Goal: Task Accomplishment & Management: Manage account settings

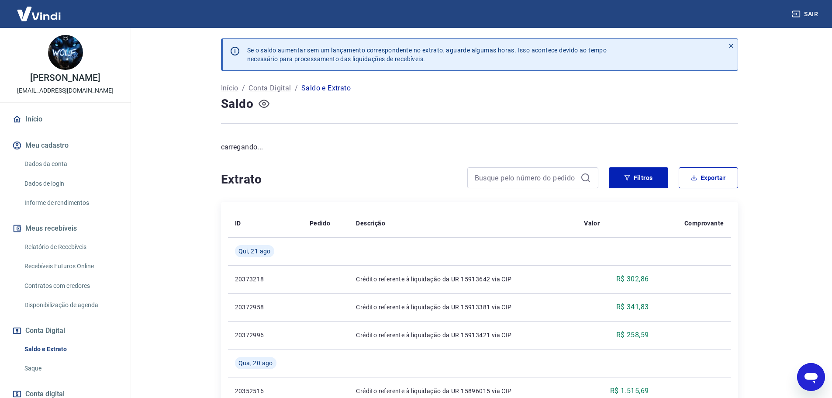
click at [261, 104] on icon "button" at bounding box center [264, 103] width 11 height 11
click at [261, 106] on icon "button" at bounding box center [264, 104] width 11 height 8
click at [47, 363] on link "Saque" at bounding box center [70, 368] width 99 height 18
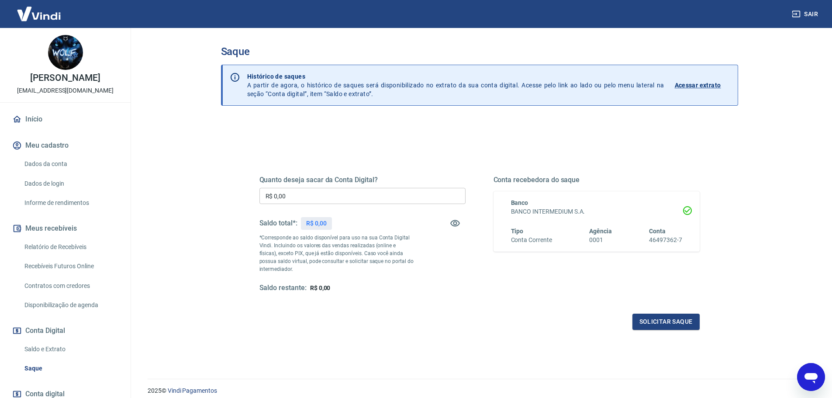
click at [54, 348] on link "Saldo e Extrato" at bounding box center [70, 349] width 99 height 18
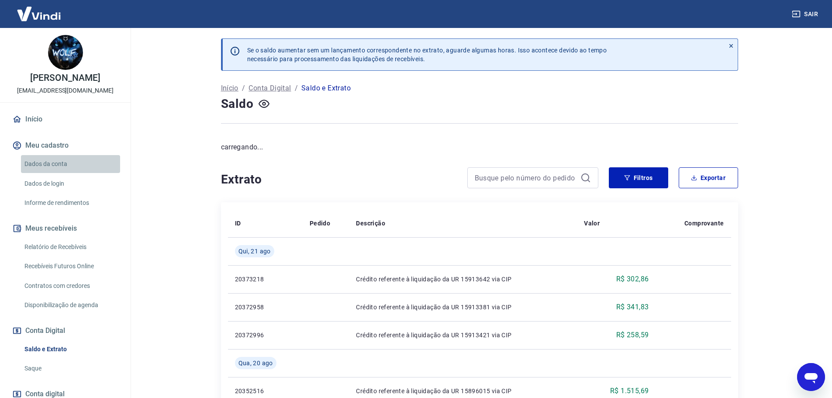
click at [78, 163] on link "Dados da conta" at bounding box center [70, 164] width 99 height 18
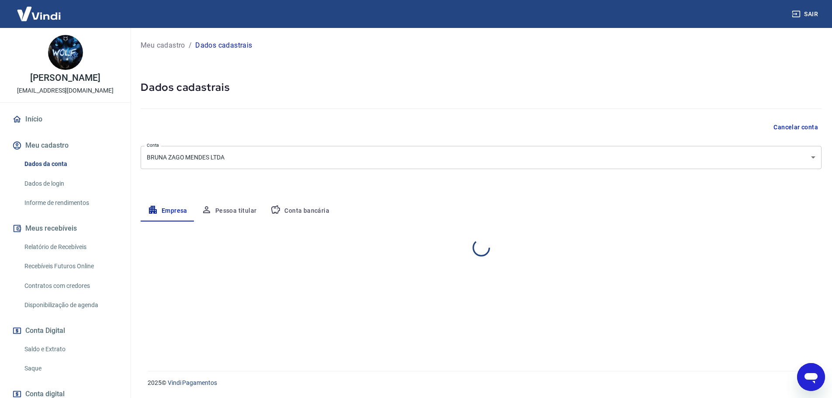
select select "SP"
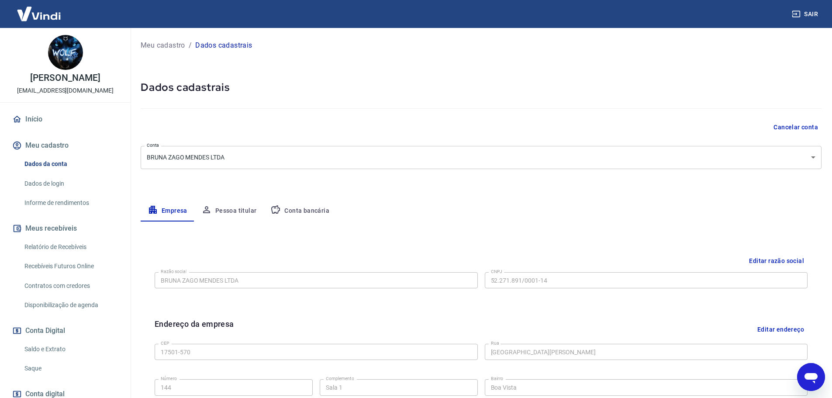
click at [80, 348] on link "Saldo e Extrato" at bounding box center [70, 349] width 99 height 18
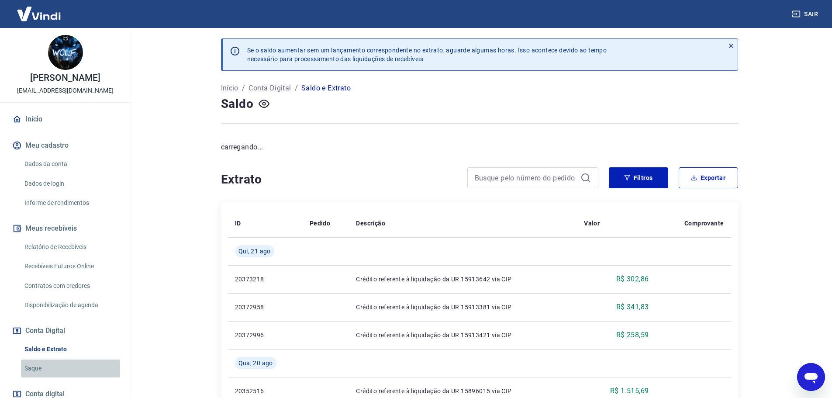
click at [78, 367] on link "Saque" at bounding box center [70, 368] width 99 height 18
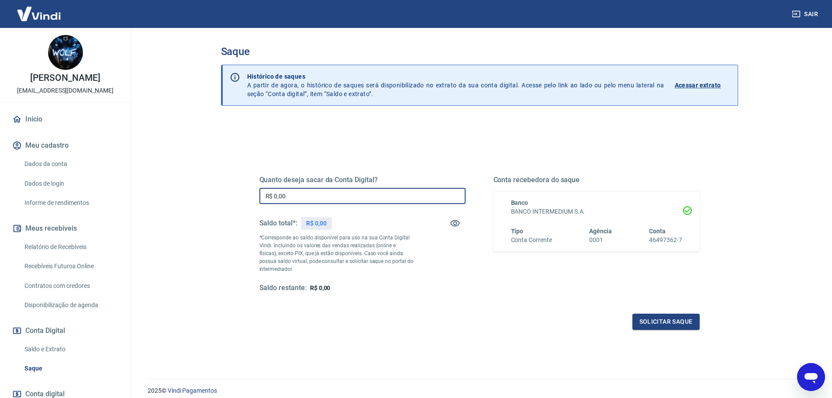
click at [321, 200] on input "R$ 0,00" at bounding box center [362, 196] width 206 height 16
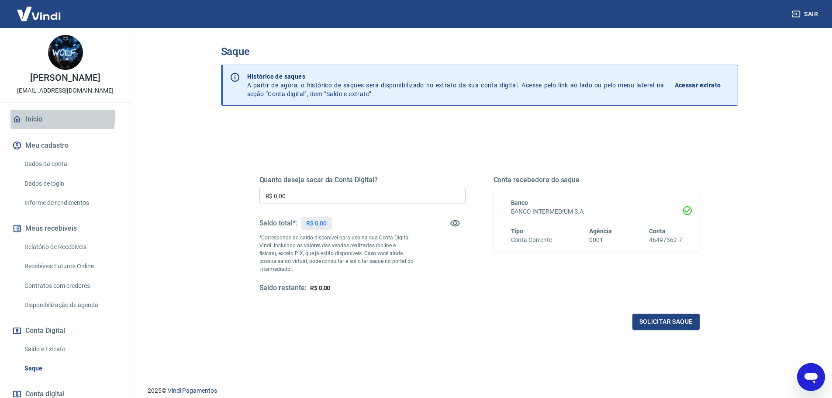
click at [33, 115] on link "Início" at bounding box center [65, 119] width 110 height 19
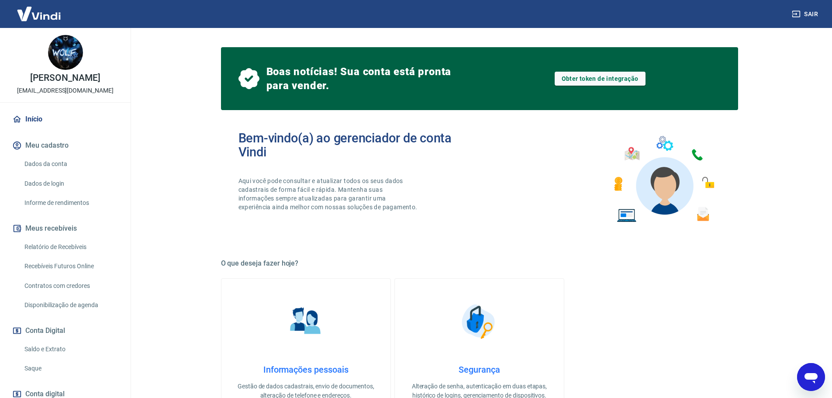
click at [55, 371] on link "Saque" at bounding box center [70, 368] width 99 height 18
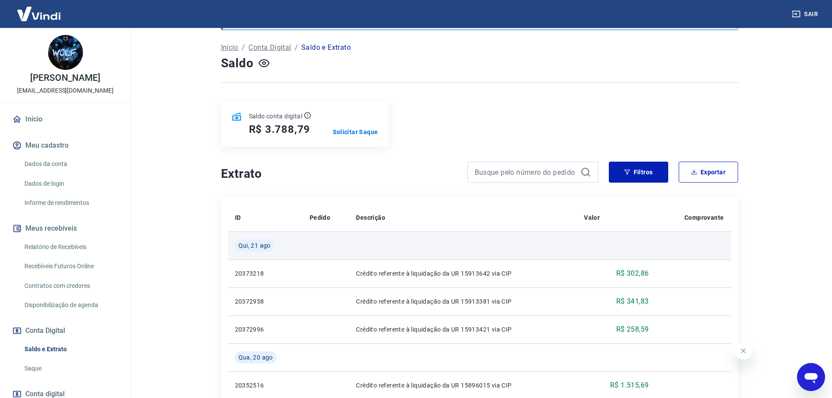
scroll to position [44, 0]
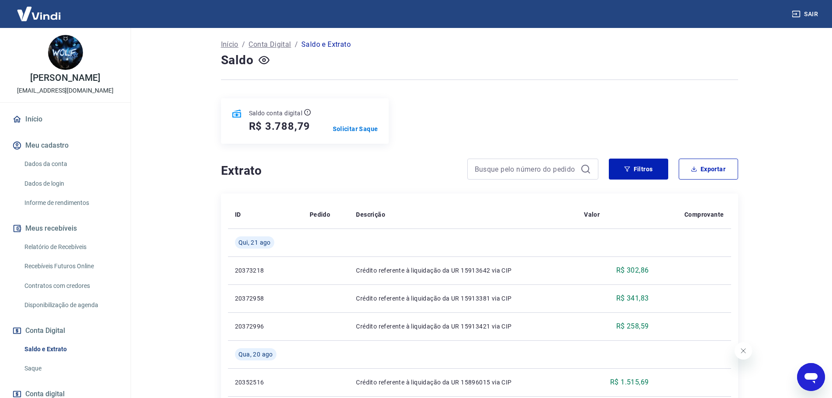
click at [41, 120] on link "Início" at bounding box center [65, 119] width 110 height 19
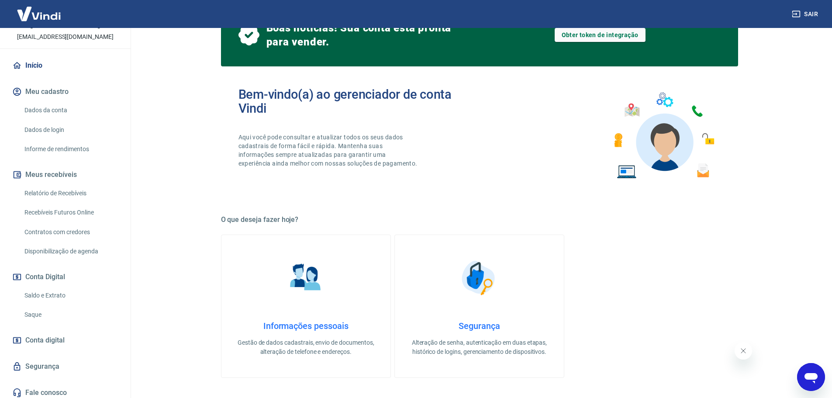
scroll to position [58, 0]
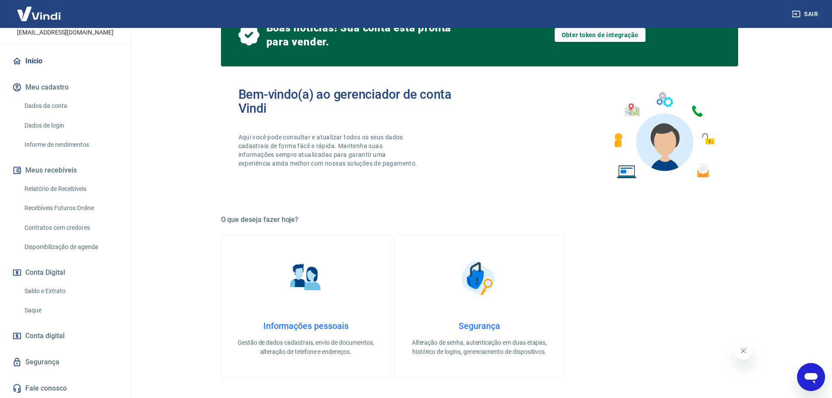
click at [55, 290] on link "Saldo e Extrato" at bounding box center [70, 291] width 99 height 18
